Goal: Task Accomplishment & Management: Use online tool/utility

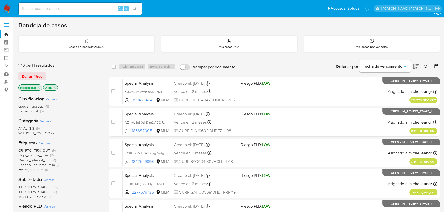
click at [57, 13] on div "Alt s" at bounding box center [80, 9] width 123 height 12
click at [57, 12] on div "Alt s" at bounding box center [80, 9] width 123 height 12
click at [58, 10] on input at bounding box center [80, 8] width 123 height 7
paste input "LlrLJFJOHATqOIfOZo3JwQ2H"
type input "LlrLJFJOHATqOIfOZo3JwQ2H"
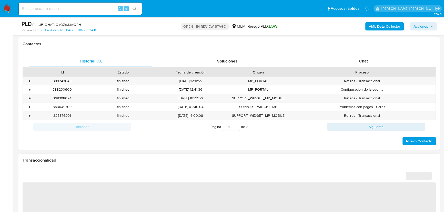
scroll to position [279, 0]
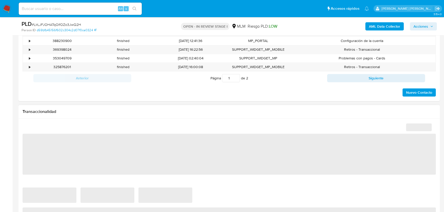
select select "10"
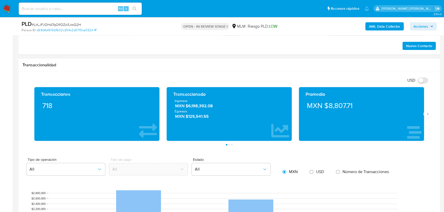
scroll to position [323, 0]
click at [428, 115] on icon "Siguiente" at bounding box center [427, 114] width 4 height 4
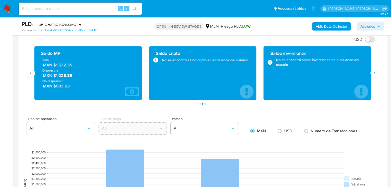
scroll to position [367, 0]
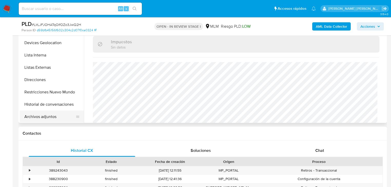
scroll to position [62, 0]
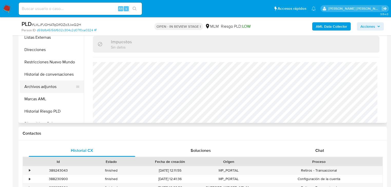
click at [59, 85] on button "Archivos adjuntos" at bounding box center [50, 86] width 60 height 12
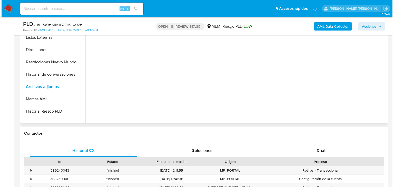
scroll to position [100, 0]
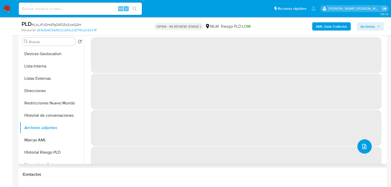
click at [362, 143] on icon "upload-file" at bounding box center [364, 146] width 6 height 6
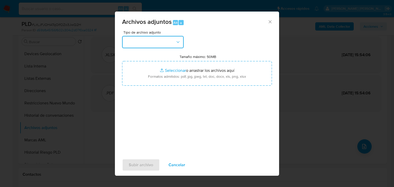
click at [156, 36] on button "button" at bounding box center [153, 42] width 62 height 12
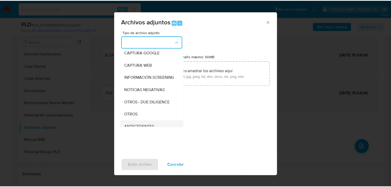
scroll to position [55, 0]
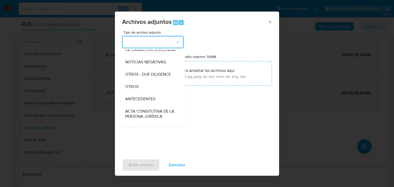
drag, startPoint x: 138, startPoint y: 92, endPoint x: 163, endPoint y: 138, distance: 52.5
click at [139, 92] on div "OTROS" at bounding box center [151, 86] width 52 height 12
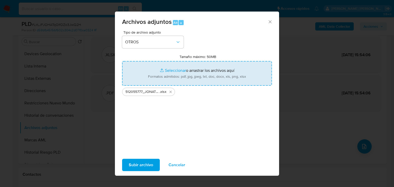
type input "C:\fakepath\512055777_JONATHAN ALDAIR NAVARRETE GARCIA_JUL25.pdf"
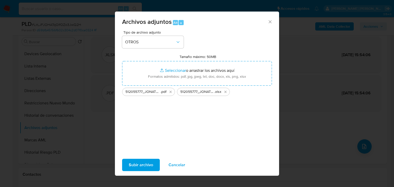
drag, startPoint x: 179, startPoint y: 68, endPoint x: 142, endPoint y: 161, distance: 100.0
click at [142, 161] on span "Subir archivo" at bounding box center [141, 164] width 24 height 11
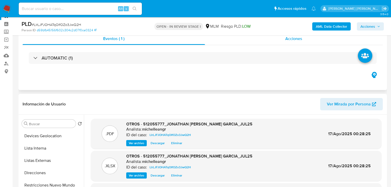
click at [294, 38] on span "Acciones" at bounding box center [293, 39] width 17 height 6
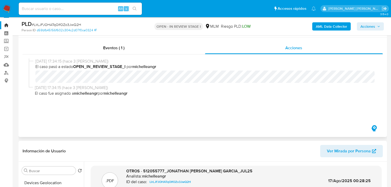
scroll to position [0, 0]
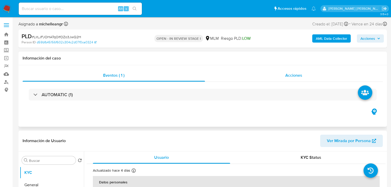
select select "10"
click at [300, 76] on span "Acciones" at bounding box center [293, 75] width 17 height 6
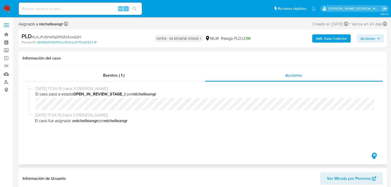
scroll to position [62, 0]
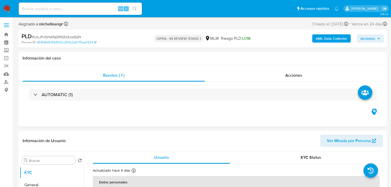
select select "10"
click at [377, 40] on span "Acciones" at bounding box center [370, 38] width 20 height 7
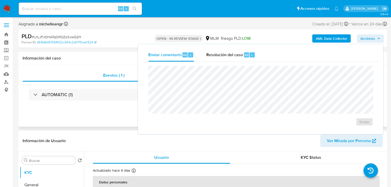
drag, startPoint x: 72, startPoint y: 86, endPoint x: 160, endPoint y: 82, distance: 88.3
click at [74, 85] on div "AUTOMATIC (1)" at bounding box center [203, 95] width 360 height 26
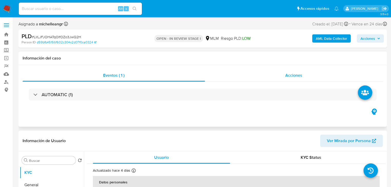
click at [295, 74] on span "Acciones" at bounding box center [293, 75] width 17 height 6
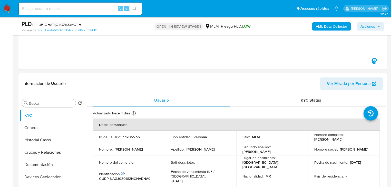
scroll to position [82, 0]
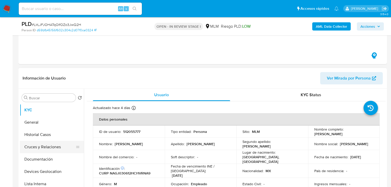
click at [55, 148] on button "Cruces y Relaciones" at bounding box center [50, 147] width 60 height 12
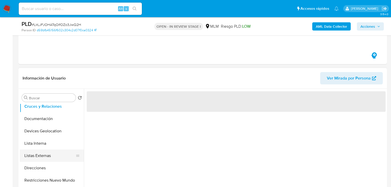
scroll to position [41, 0]
click at [51, 159] on button "Listas Externas" at bounding box center [50, 155] width 60 height 12
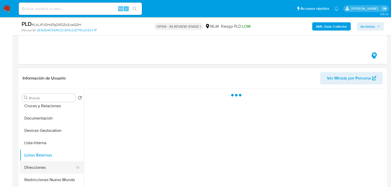
click at [46, 171] on button "Direcciones" at bounding box center [50, 167] width 60 height 12
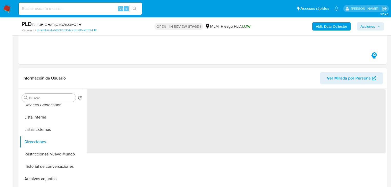
scroll to position [103, 0]
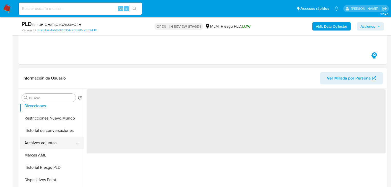
drag, startPoint x: 45, startPoint y: 157, endPoint x: 51, endPoint y: 144, distance: 13.6
click at [45, 156] on button "Marcas AML" at bounding box center [52, 155] width 64 height 12
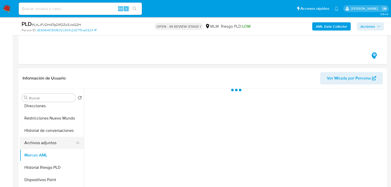
click at [51, 144] on button "Archivos adjuntos" at bounding box center [50, 143] width 60 height 12
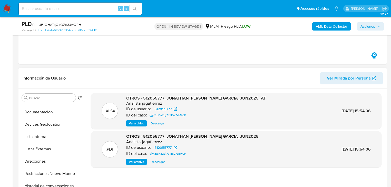
scroll to position [0, 0]
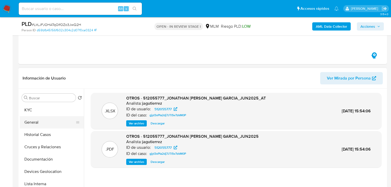
drag, startPoint x: 44, startPoint y: 130, endPoint x: 40, endPoint y: 124, distance: 6.9
click at [44, 129] on button "Historial Casos" at bounding box center [52, 134] width 64 height 12
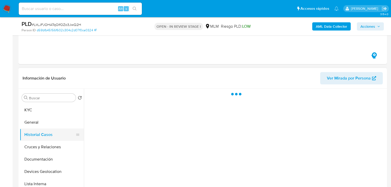
click at [52, 139] on button "Historial Casos" at bounding box center [50, 134] width 60 height 12
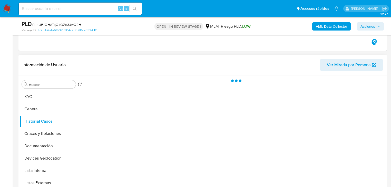
scroll to position [103, 0]
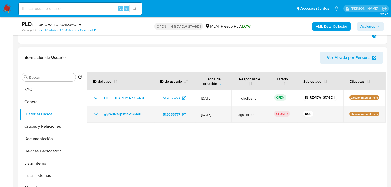
click at [94, 113] on icon "Mostrar/Ocultar" at bounding box center [96, 114] width 4 height 2
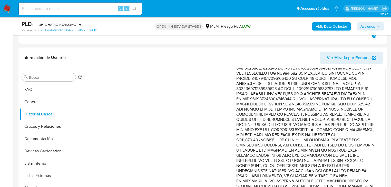
scroll to position [205, 0]
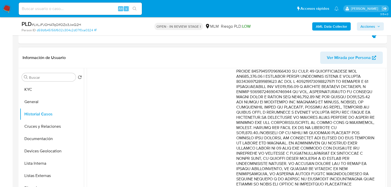
drag, startPoint x: 182, startPoint y: 118, endPoint x: 203, endPoint y: 107, distance: 23.5
click at [182, 118] on div "Fecha de vencimiento : 11/08/2025 02:10 Fecha de cierre : 08/08/2025 08:06 Ries…" at bounding box center [166, 93] width 139 height 326
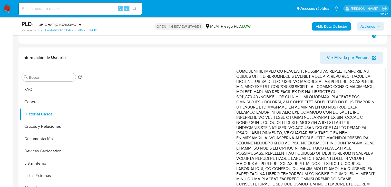
scroll to position [267, 0]
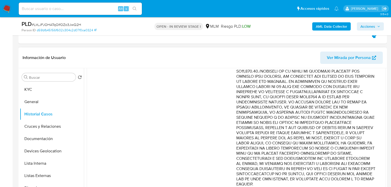
drag, startPoint x: 315, startPoint y: 100, endPoint x: 355, endPoint y: 151, distance: 64.0
click at [355, 151] on p "Comentario :" at bounding box center [305, 28] width 139 height 318
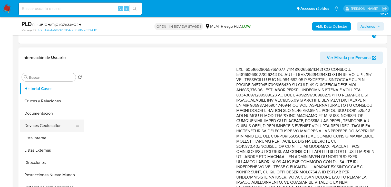
scroll to position [0, 0]
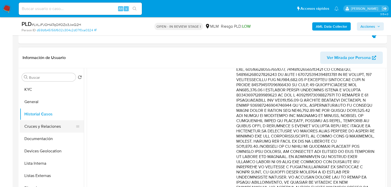
drag, startPoint x: 51, startPoint y: 103, endPoint x: 59, endPoint y: 123, distance: 21.5
click at [53, 103] on button "General" at bounding box center [52, 102] width 64 height 12
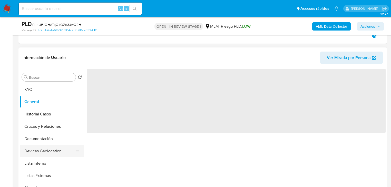
click at [60, 146] on button "Devices Geolocation" at bounding box center [50, 151] width 60 height 12
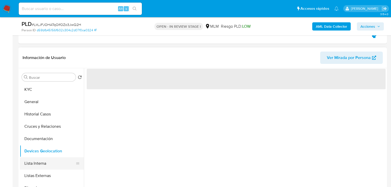
click at [48, 164] on button "Lista Interna" at bounding box center [50, 163] width 60 height 12
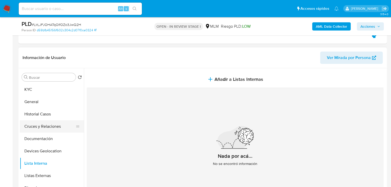
drag, startPoint x: 48, startPoint y: 140, endPoint x: 51, endPoint y: 125, distance: 15.4
click at [48, 140] on button "Documentación" at bounding box center [52, 138] width 64 height 12
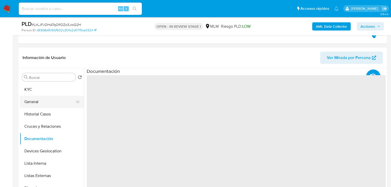
click at [44, 104] on button "General" at bounding box center [50, 102] width 60 height 12
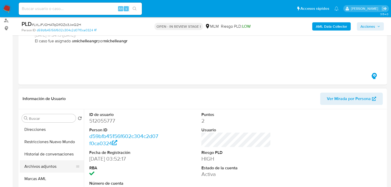
scroll to position [103, 0]
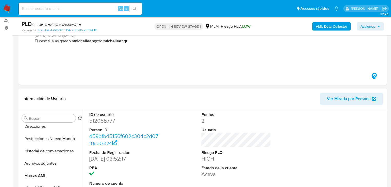
click at [56, 165] on button "Archivos adjuntos" at bounding box center [52, 163] width 64 height 12
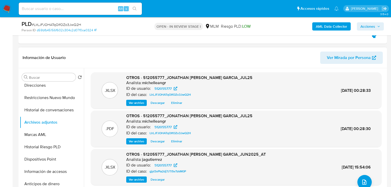
click at [176, 141] on span "Eliminar" at bounding box center [176, 141] width 11 height 5
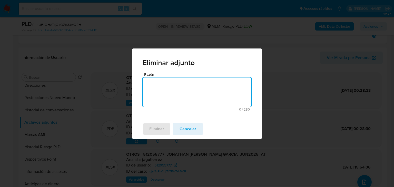
click at [174, 88] on textarea "Razón" at bounding box center [196, 91] width 109 height 29
type textarea "error archivo"
click at [161, 128] on span "Eliminar" at bounding box center [156, 128] width 15 height 11
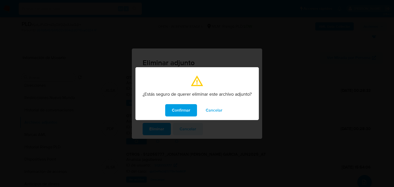
click at [178, 105] on span "Confirmar" at bounding box center [181, 110] width 18 height 11
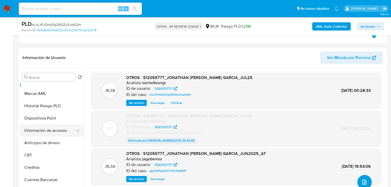
click at [65, 129] on button "Información de accesos" at bounding box center [50, 130] width 60 height 12
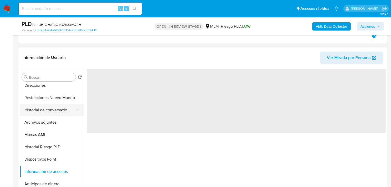
click at [59, 109] on button "Historial de conversaciones" at bounding box center [50, 110] width 60 height 12
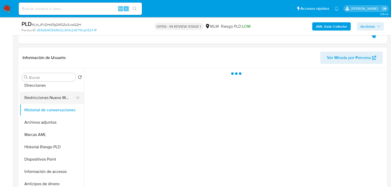
click at [60, 98] on button "Restricciones Nuevo Mundo" at bounding box center [50, 97] width 60 height 12
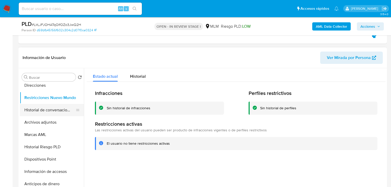
click at [64, 112] on button "Historial de conversaciones" at bounding box center [50, 110] width 60 height 12
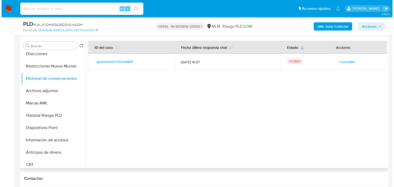
scroll to position [144, 0]
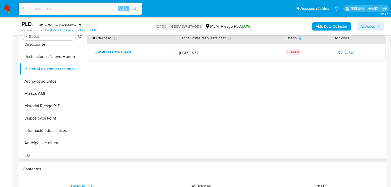
click at [342, 52] on span "Consultar" at bounding box center [346, 52] width 16 height 7
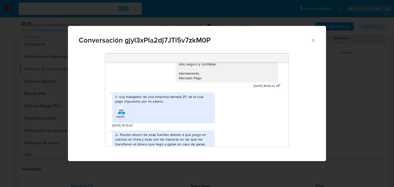
scroll to position [123, 0]
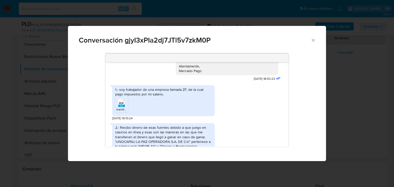
click at [123, 105] on rect "Comunicación" at bounding box center [121, 106] width 7 height 2
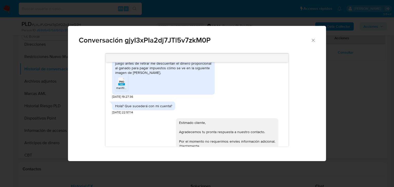
scroll to position [328, 0]
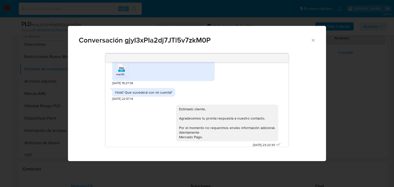
click at [173, 79] on div "4.- Uso mercado pago para todo, lo uso para compras en línea para compras prese…" at bounding box center [163, 52] width 103 height 66
click at [313, 38] on icon "Cerrar" at bounding box center [312, 40] width 5 height 5
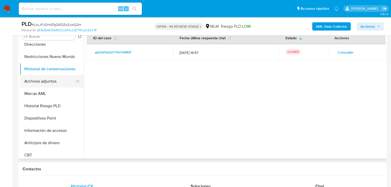
click at [37, 80] on button "Archivos adjuntos" at bounding box center [50, 81] width 60 height 12
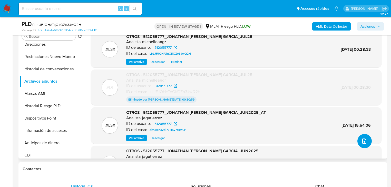
click at [362, 139] on icon "upload-file" at bounding box center [364, 140] width 4 height 5
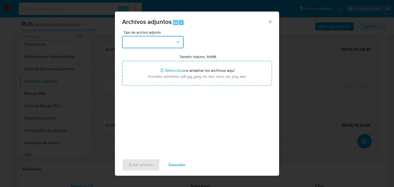
click at [151, 42] on button "button" at bounding box center [153, 42] width 62 height 12
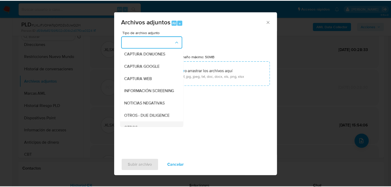
scroll to position [35, 0]
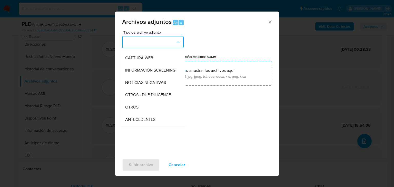
drag, startPoint x: 140, startPoint y: 111, endPoint x: 172, endPoint y: 156, distance: 55.3
click at [140, 111] on div "OTROS" at bounding box center [151, 107] width 52 height 12
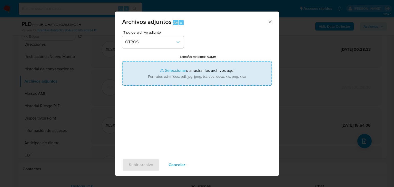
type input "C:\fakepath\512055777_JONATHAN ALDAIR NAVARRETE GARCIA_JUL25_V2.pdf"
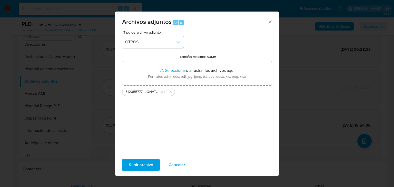
click at [150, 163] on span "Subir archivo" at bounding box center [141, 164] width 24 height 11
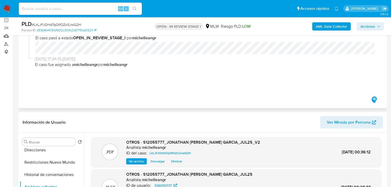
scroll to position [0, 0]
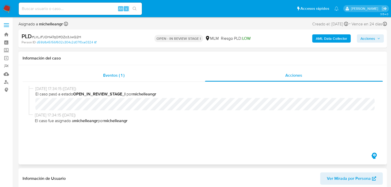
click at [119, 74] on span "Eventos ( 1 )" at bounding box center [113, 75] width 21 height 6
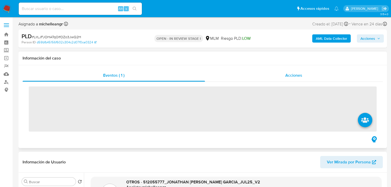
click at [288, 74] on span "Acciones" at bounding box center [293, 75] width 17 height 6
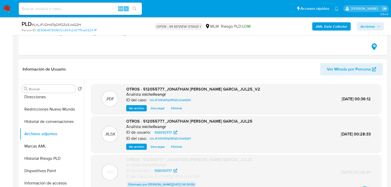
scroll to position [103, 0]
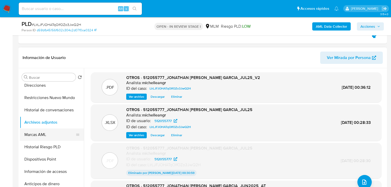
click at [44, 133] on button "Marcas AML" at bounding box center [50, 134] width 60 height 12
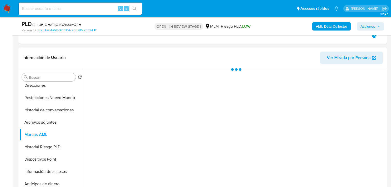
drag, startPoint x: 51, startPoint y: 124, endPoint x: 145, endPoint y: 126, distance: 94.6
click at [53, 122] on button "Archivos adjuntos" at bounding box center [52, 122] width 64 height 12
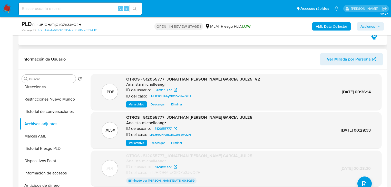
scroll to position [0, 0]
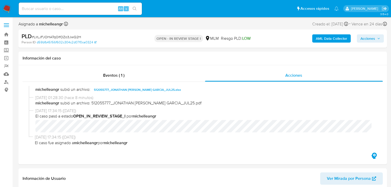
click at [368, 38] on span "Acciones" at bounding box center [367, 38] width 15 height 8
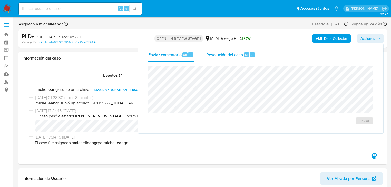
click at [240, 55] on span "Resolución del caso" at bounding box center [224, 55] width 37 height 6
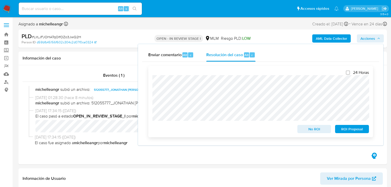
click at [346, 129] on span "ROI Proposal" at bounding box center [351, 128] width 27 height 7
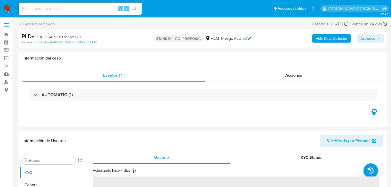
select select "10"
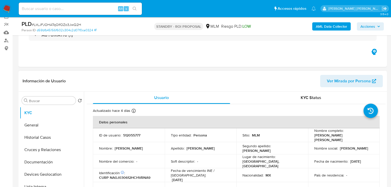
scroll to position [82, 0]
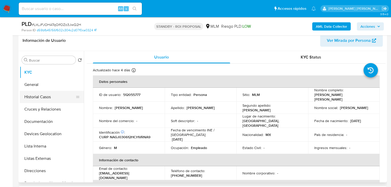
click at [57, 94] on button "Historial Casos" at bounding box center [50, 97] width 60 height 12
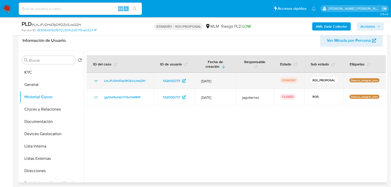
click at [94, 80] on icon "Mostrar/Ocultar" at bounding box center [96, 81] width 4 height 2
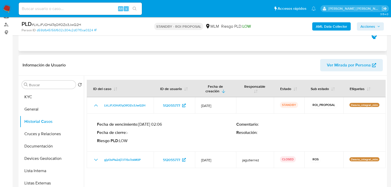
scroll to position [0, 0]
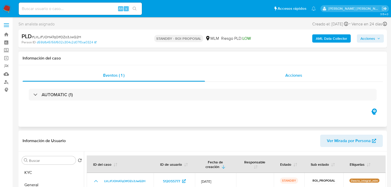
click at [296, 78] on span "Acciones" at bounding box center [293, 75] width 17 height 6
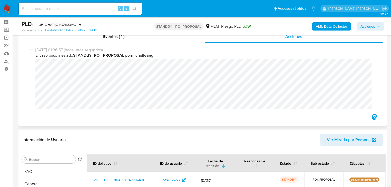
scroll to position [62, 0]
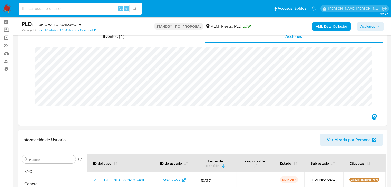
click at [72, 7] on input at bounding box center [80, 8] width 123 height 7
paste input "V9DuFWcf60zTKWM0aJxE3RXL"
type input "V9DuFWcf60zTKWM0aJxE3RXL"
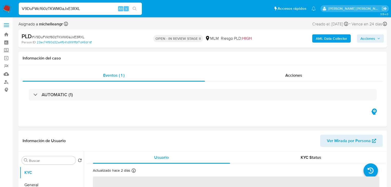
select select "10"
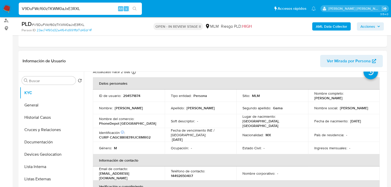
scroll to position [41, 0]
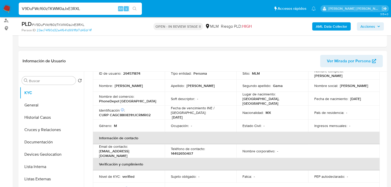
click at [129, 77] on td "ID de usuario : 294571874" at bounding box center [129, 73] width 72 height 12
click at [131, 74] on p "294571874" at bounding box center [131, 73] width 17 height 5
copy p "294571874"
click at [40, 110] on button "General" at bounding box center [50, 105] width 60 height 12
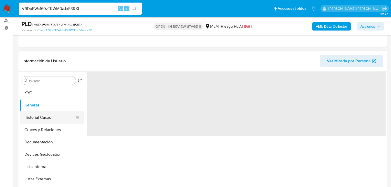
scroll to position [0, 0]
click at [39, 119] on button "Historial Casos" at bounding box center [50, 117] width 60 height 12
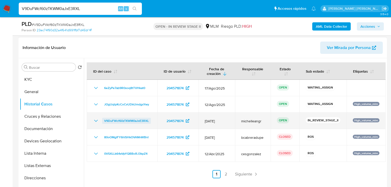
scroll to position [82, 0]
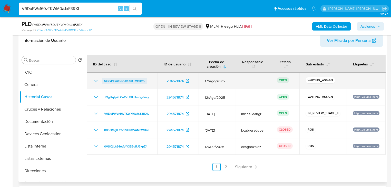
click at [133, 81] on span "6eZyPe7ab9R0xoq8tTVHkat0" at bounding box center [124, 81] width 41 height 6
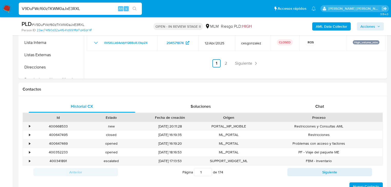
scroll to position [246, 0]
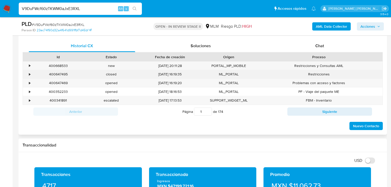
click at [28, 75] on div "•" at bounding box center [27, 74] width 9 height 8
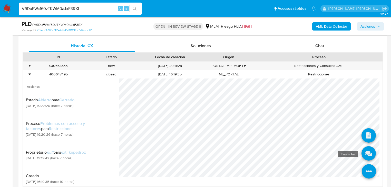
scroll to position [19, 0]
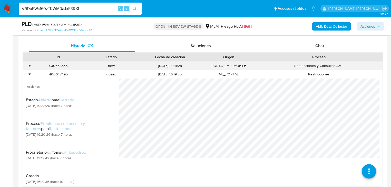
drag, startPoint x: 30, startPoint y: 72, endPoint x: 29, endPoint y: 64, distance: 8.3
click at [30, 70] on div "•" at bounding box center [27, 74] width 9 height 8
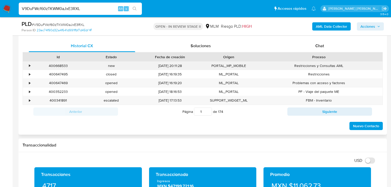
click at [29, 64] on div "•" at bounding box center [29, 65] width 1 height 5
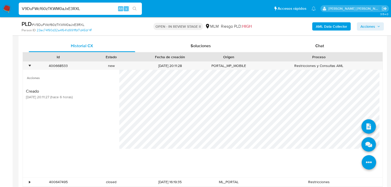
drag, startPoint x: 369, startPoint y: 161, endPoint x: 363, endPoint y: 140, distance: 21.2
click at [368, 160] on icon at bounding box center [368, 162] width 14 height 14
click at [363, 140] on icon at bounding box center [368, 144] width 14 height 14
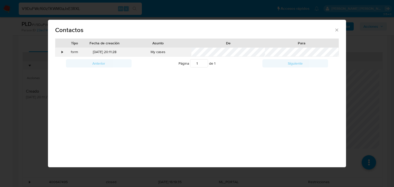
click at [62, 51] on div "•" at bounding box center [62, 51] width 1 height 5
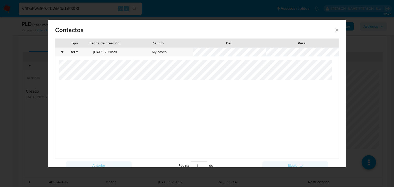
drag, startPoint x: 331, startPoint y: 30, endPoint x: 329, endPoint y: 33, distance: 3.6
click at [334, 30] on icon "close" at bounding box center [336, 29] width 5 height 5
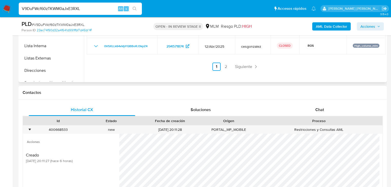
scroll to position [123, 0]
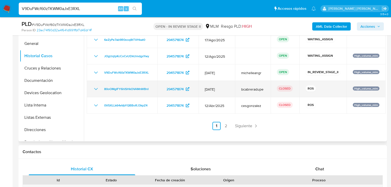
click at [96, 89] on icon "Mostrar/Ocultar" at bounding box center [96, 89] width 6 height 6
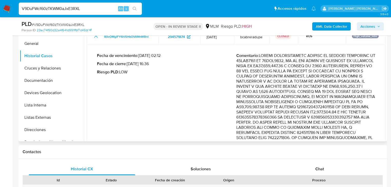
scroll to position [82, 0]
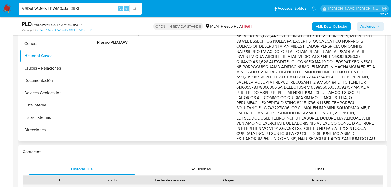
drag, startPoint x: 329, startPoint y: 47, endPoint x: 364, endPoint y: 99, distance: 62.6
click at [365, 100] on p "Comentario :" at bounding box center [305, 130] width 139 height 215
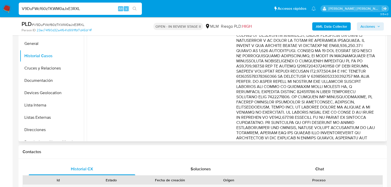
scroll to position [103, 0]
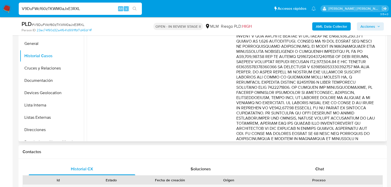
drag, startPoint x: 304, startPoint y: 89, endPoint x: 358, endPoint y: 113, distance: 59.7
click at [358, 113] on p "Comentario :" at bounding box center [305, 110] width 139 height 215
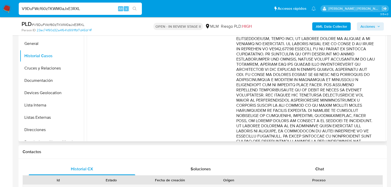
scroll to position [164, 0]
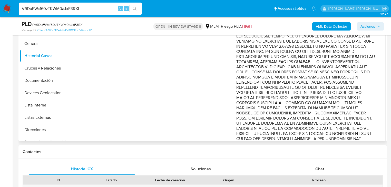
drag, startPoint x: 300, startPoint y: 56, endPoint x: 360, endPoint y: 71, distance: 61.8
click at [360, 71] on p "Comentario :" at bounding box center [305, 48] width 139 height 215
drag, startPoint x: 342, startPoint y: 74, endPoint x: 315, endPoint y: 71, distance: 26.3
click at [341, 74] on p "Comentario :" at bounding box center [305, 48] width 139 height 215
click at [310, 66] on p "Comentario :" at bounding box center [305, 48] width 139 height 215
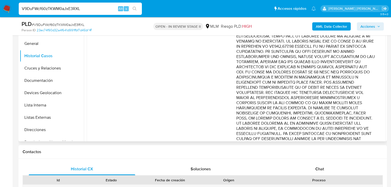
drag, startPoint x: 328, startPoint y: 67, endPoint x: 354, endPoint y: 94, distance: 38.4
click at [354, 94] on p "Comentario :" at bounding box center [305, 48] width 139 height 215
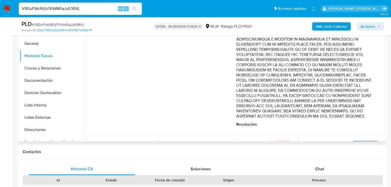
scroll to position [205, 0]
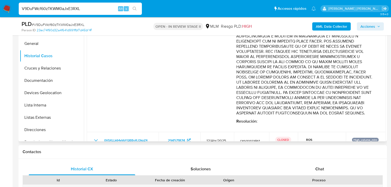
drag, startPoint x: 299, startPoint y: 87, endPoint x: 372, endPoint y: 126, distance: 82.0
click at [372, 116] on p "Comentario :" at bounding box center [305, 7] width 139 height 215
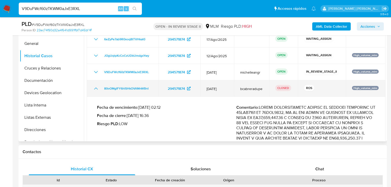
scroll to position [0, 0]
click at [96, 90] on icon "Mostrar/Ocultar" at bounding box center [96, 89] width 6 height 6
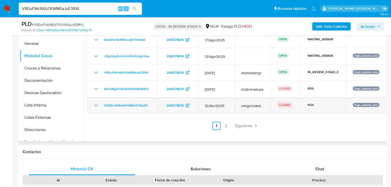
click at [95, 101] on td "0VSXLLk64eVpYQBBoRJ3kpZ4" at bounding box center [122, 105] width 70 height 16
click at [96, 104] on icon "Mostrar/Ocultar" at bounding box center [96, 105] width 6 height 6
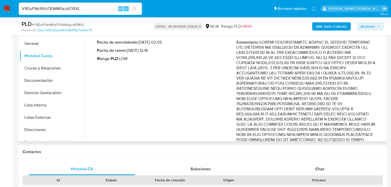
scroll to position [41, 0]
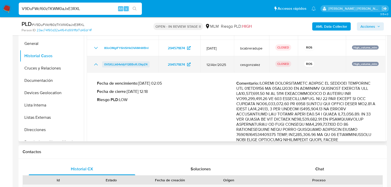
click at [123, 64] on span "0VSXLLk64eVpYQBBoRJ3kpZ4" at bounding box center [125, 64] width 43 height 6
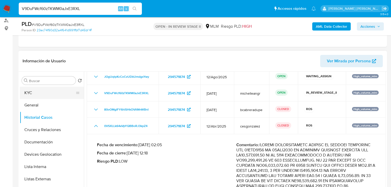
click at [37, 87] on button "KYC" at bounding box center [50, 93] width 60 height 12
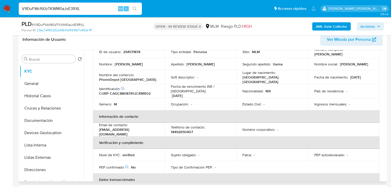
scroll to position [21, 0]
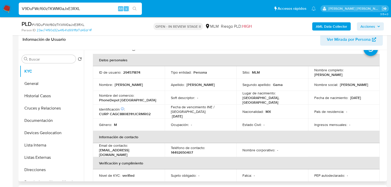
drag, startPoint x: 365, startPoint y: 103, endPoint x: 351, endPoint y: 101, distance: 14.4
click at [365, 105] on td "País de residencia : -" at bounding box center [344, 112] width 72 height 14
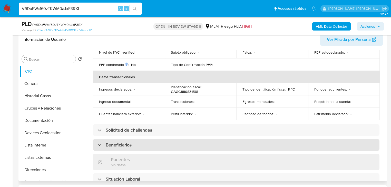
click at [165, 142] on div "Beneficiarios" at bounding box center [236, 145] width 286 height 12
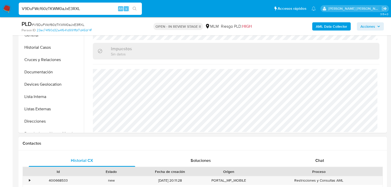
scroll to position [124, 0]
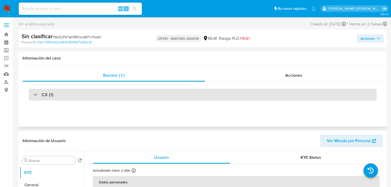
select select "10"
click at [39, 93] on div "CX (1)" at bounding box center [43, 95] width 20 height 6
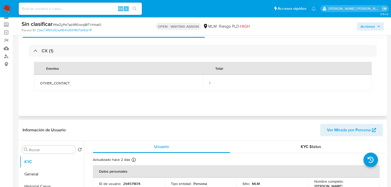
scroll to position [62, 0]
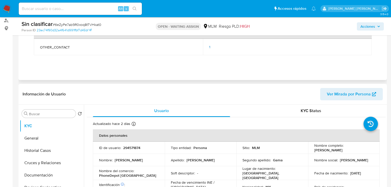
click at [209, 46] on span "1" at bounding box center [209, 46] width 1 height 5
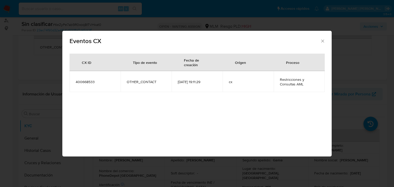
click at [319, 40] on span "Eventos CX" at bounding box center [194, 41] width 250 height 6
click at [322, 40] on icon "Cerrar" at bounding box center [322, 40] width 5 height 5
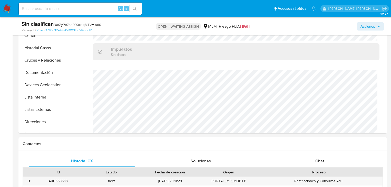
scroll to position [267, 0]
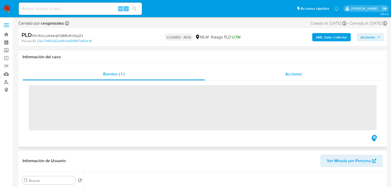
click at [294, 76] on span "Acciones" at bounding box center [293, 74] width 17 height 6
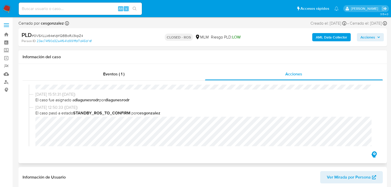
select select "10"
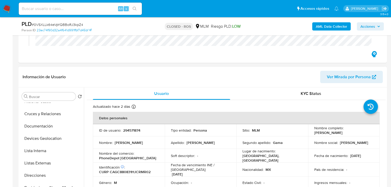
scroll to position [103, 0]
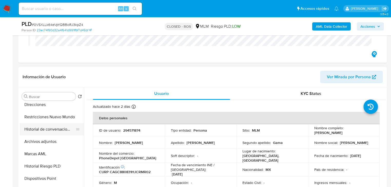
drag, startPoint x: 57, startPoint y: 122, endPoint x: 79, endPoint y: 127, distance: 22.1
click at [59, 121] on button "Restricciones Nuevo Mundo" at bounding box center [52, 117] width 64 height 12
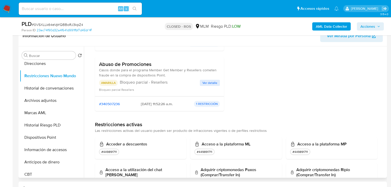
click at [208, 83] on span "Ver detalle" at bounding box center [209, 82] width 15 height 5
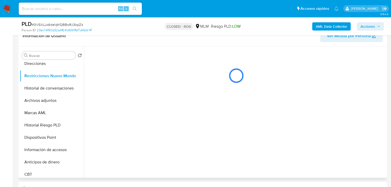
scroll to position [0, 0]
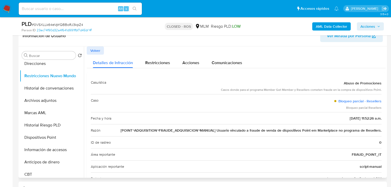
drag, startPoint x: 188, startPoint y: 129, endPoint x: 303, endPoint y: 129, distance: 114.8
click at [303, 129] on span "[POINT¬ADQUISITION¬FRAUDE_ADQUISICION¬MANUAL] Usuario vinculado a fraude de ven…" at bounding box center [250, 130] width 261 height 5
drag, startPoint x: 267, startPoint y: 132, endPoint x: 271, endPoint y: 129, distance: 4.8
click at [267, 132] on span "[POINT¬ADQUISITION¬FRAUDE_ADQUISICION¬MANUAL] Usuario vinculado a fraude de ven…" at bounding box center [250, 130] width 261 height 5
click at [273, 128] on span "[POINT¬ADQUISITION¬FRAUDE_ADQUISICION¬MANUAL] Usuario vinculado a fraude de ven…" at bounding box center [250, 130] width 261 height 5
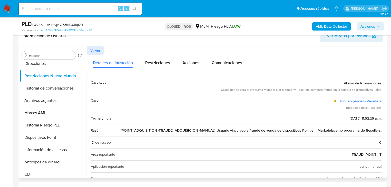
drag, startPoint x: 280, startPoint y: 129, endPoint x: 372, endPoint y: 120, distance: 92.4
click at [370, 133] on div "Razón [POINT¬ADQUISITION¬FRAUDE_ADQUISICION¬MANUAL] Usuario vinculado a fraude …" at bounding box center [236, 130] width 290 height 12
click at [365, 99] on link "Bloqueo parcial - Resellers" at bounding box center [359, 100] width 43 height 5
